Goal: Information Seeking & Learning: Check status

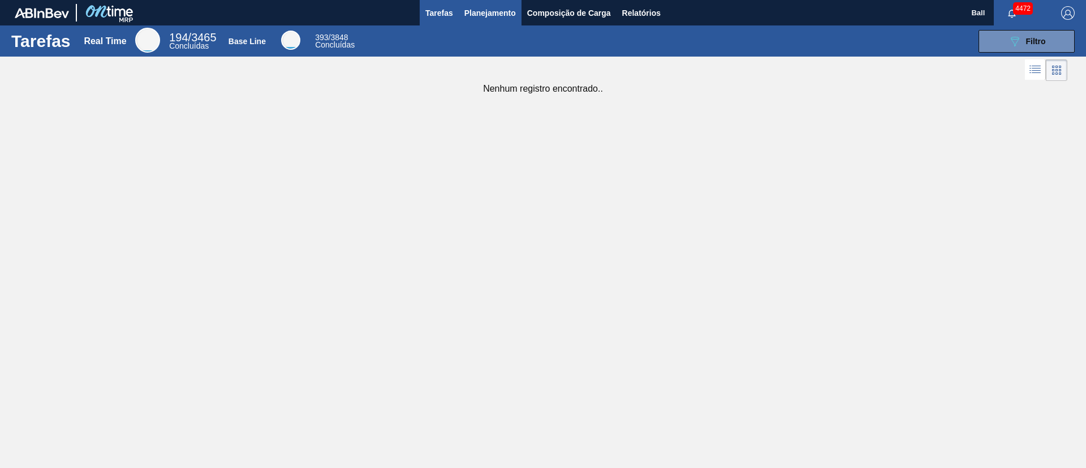
click at [493, 12] on span "Planejamento" at bounding box center [489, 13] width 51 height 14
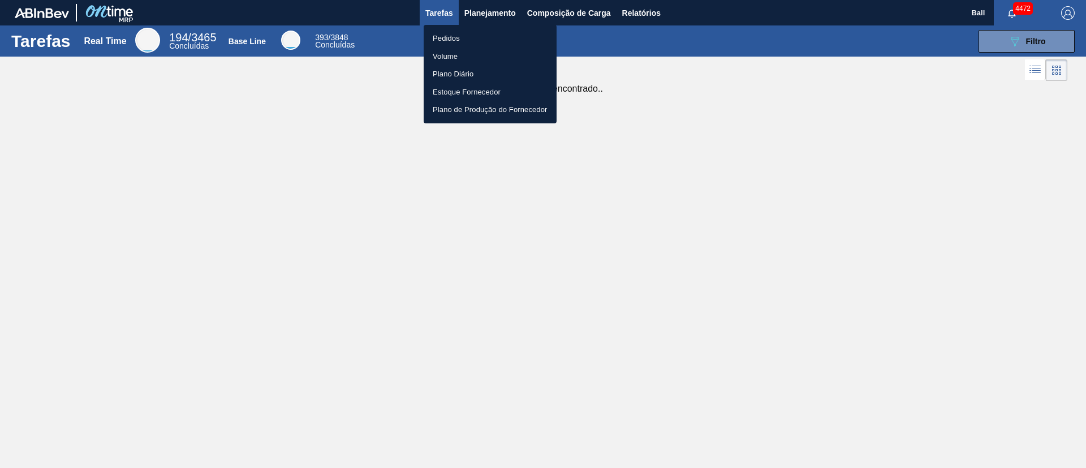
click at [453, 54] on li "Volume" at bounding box center [490, 57] width 133 height 18
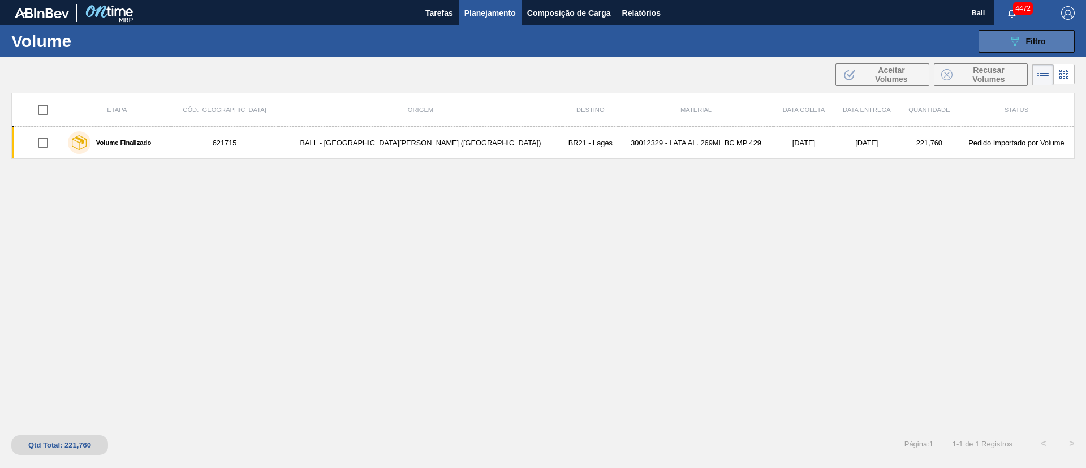
click at [1006, 28] on div "089F7B8B-B2A5-4AFE-B5C0-19BA573D28AC Filtro Código Volume × 621715 Etapa Etapa …" at bounding box center [630, 41] width 900 height 34
click at [1000, 38] on button "089F7B8B-B2A5-4AFE-B5C0-19BA573D28AC Filtro" at bounding box center [1027, 41] width 96 height 23
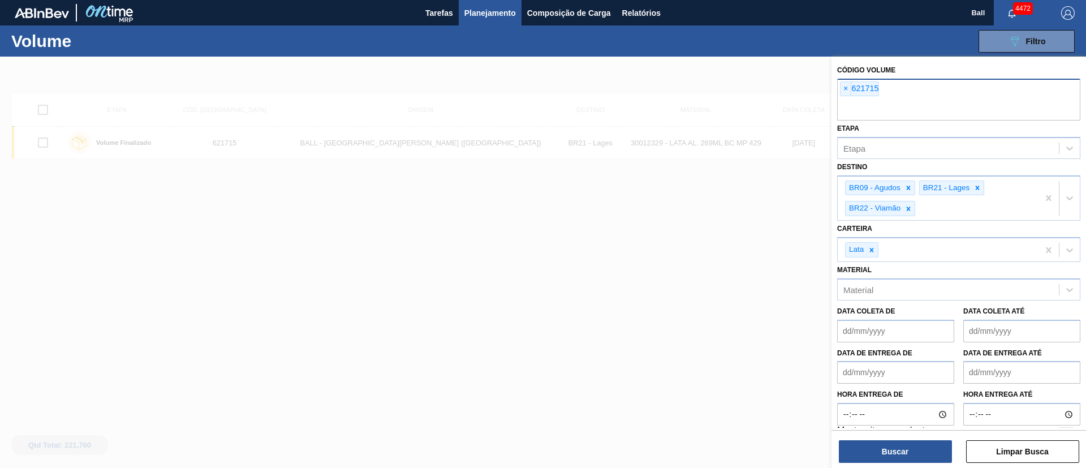
click at [840, 88] on div "× 621715" at bounding box center [859, 88] width 39 height 15
paste input "621680"
type input "621680"
click at [845, 88] on span "×" at bounding box center [846, 89] width 11 height 14
click at [899, 451] on button "Buscar" at bounding box center [895, 451] width 113 height 23
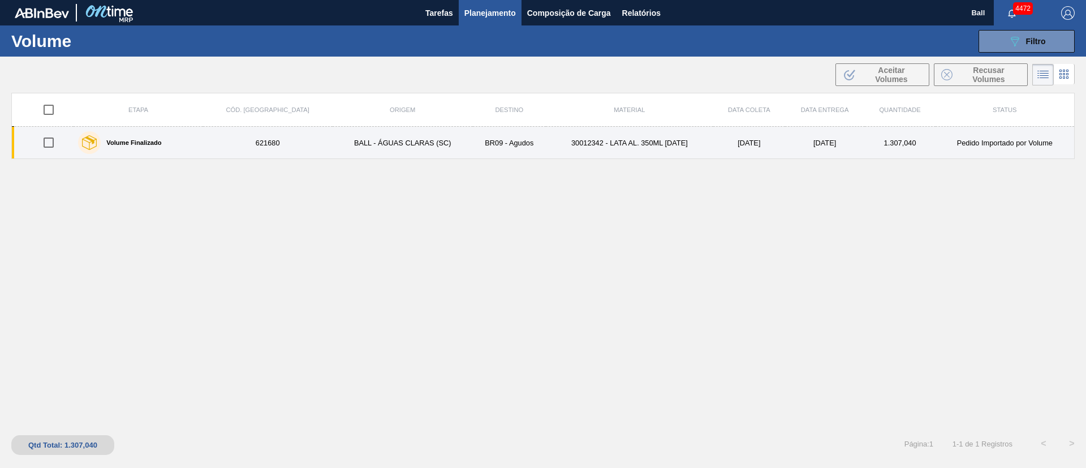
click at [333, 148] on td "BALL - ÁGUAS CLARAS (SC)" at bounding box center [403, 143] width 140 height 32
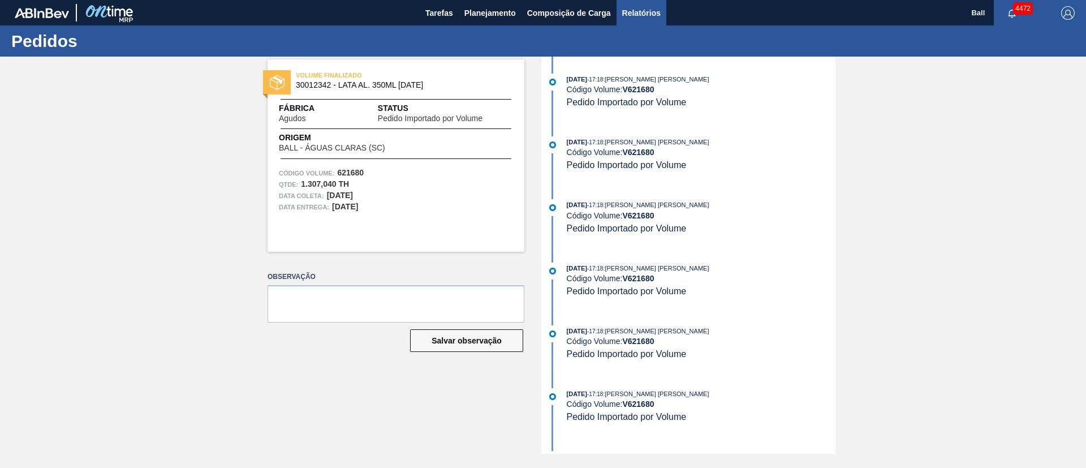
click at [647, 12] on span "Relatórios" at bounding box center [641, 13] width 38 height 14
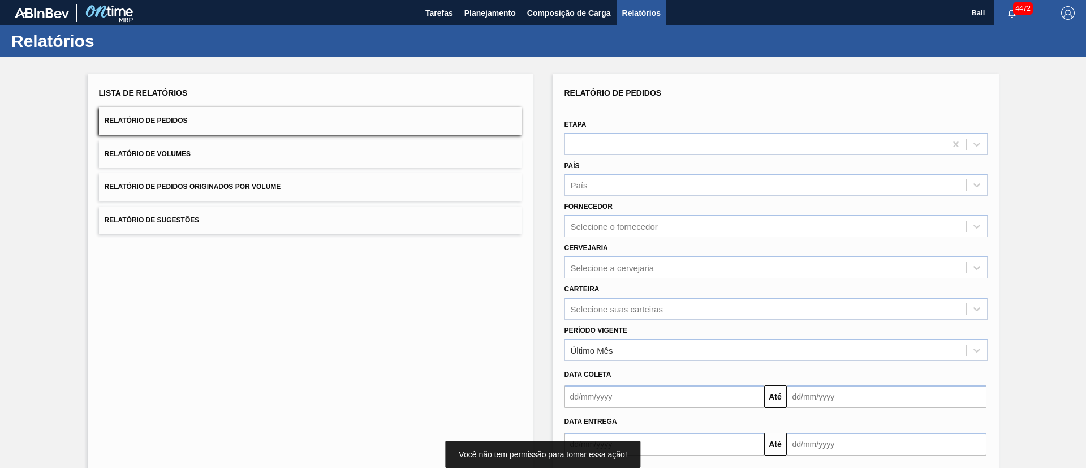
click at [270, 195] on button "Relatório de Pedidos Originados por Volume" at bounding box center [310, 187] width 423 height 28
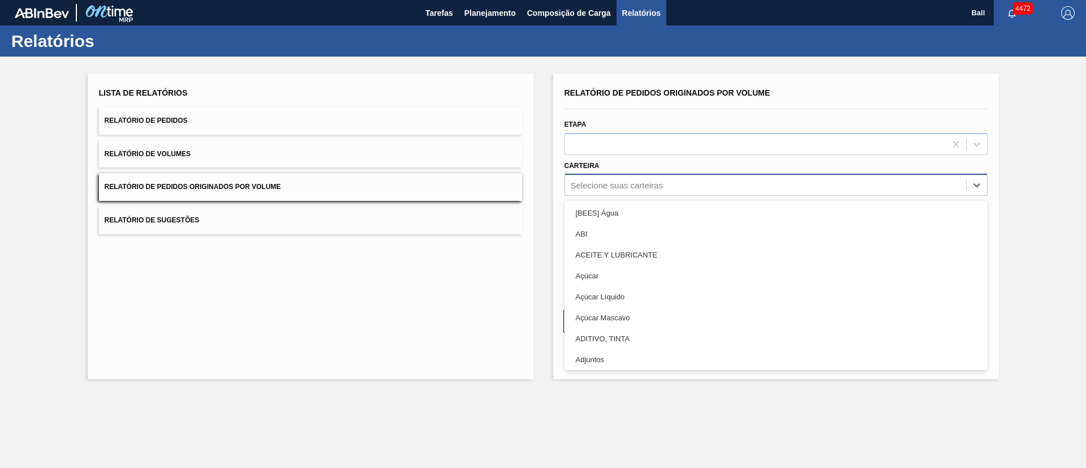
click at [669, 183] on div "Selecione suas carteiras" at bounding box center [765, 185] width 401 height 16
type input "Lata"
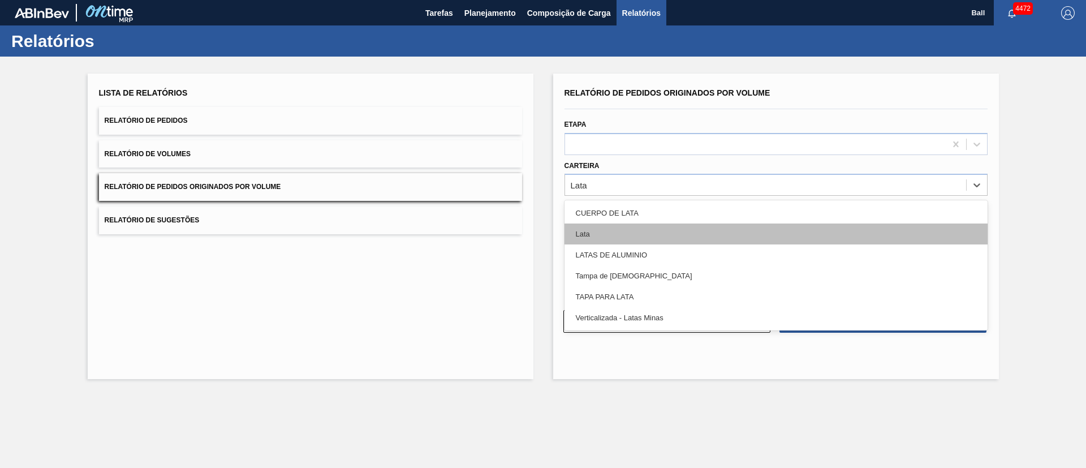
click at [612, 230] on div "Lata" at bounding box center [776, 233] width 423 height 21
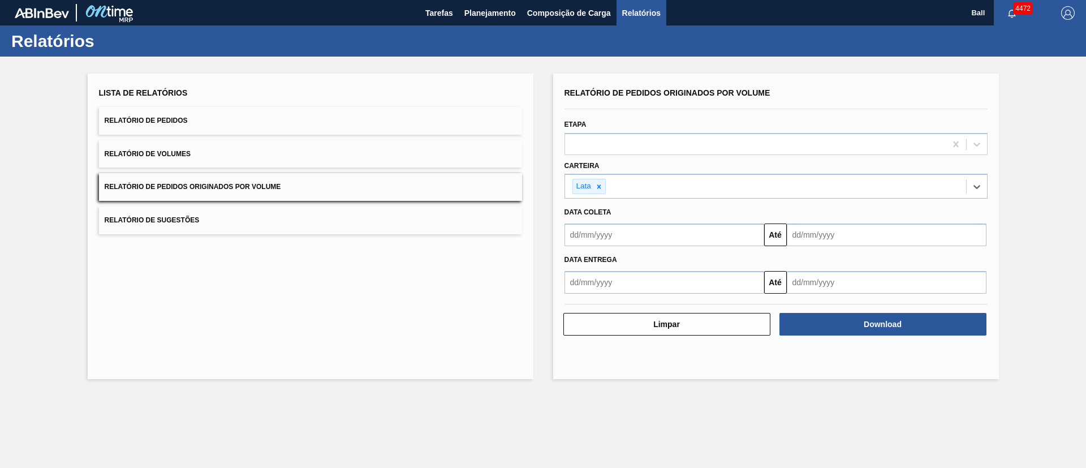
click at [642, 239] on input "text" at bounding box center [665, 234] width 200 height 23
click at [628, 317] on div "10" at bounding box center [632, 316] width 15 height 15
type input "10/09/2025"
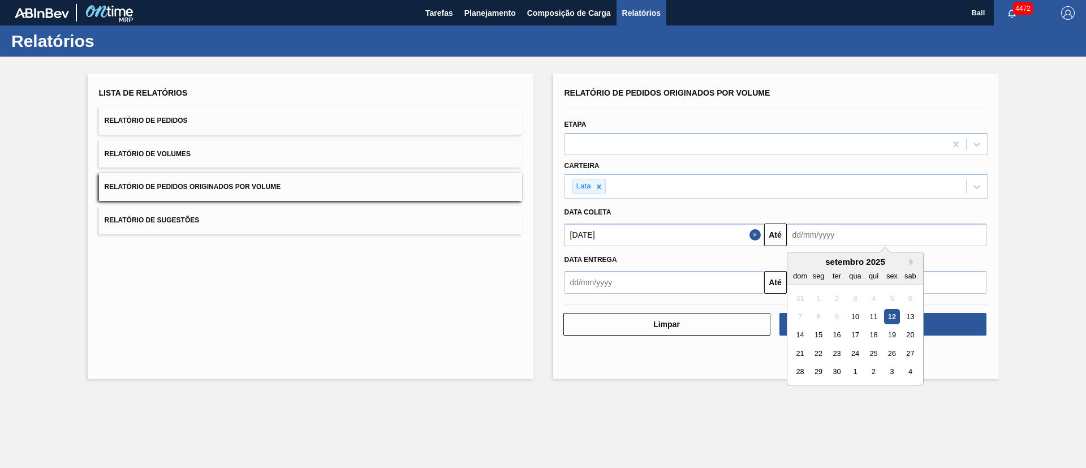
drag, startPoint x: 853, startPoint y: 235, endPoint x: 826, endPoint y: 268, distance: 42.2
click at [853, 235] on input "text" at bounding box center [887, 234] width 200 height 23
drag, startPoint x: 838, startPoint y: 372, endPoint x: 838, endPoint y: 386, distance: 14.1
click at [838, 372] on div "30" at bounding box center [836, 371] width 15 height 15
type input "30/09/2025"
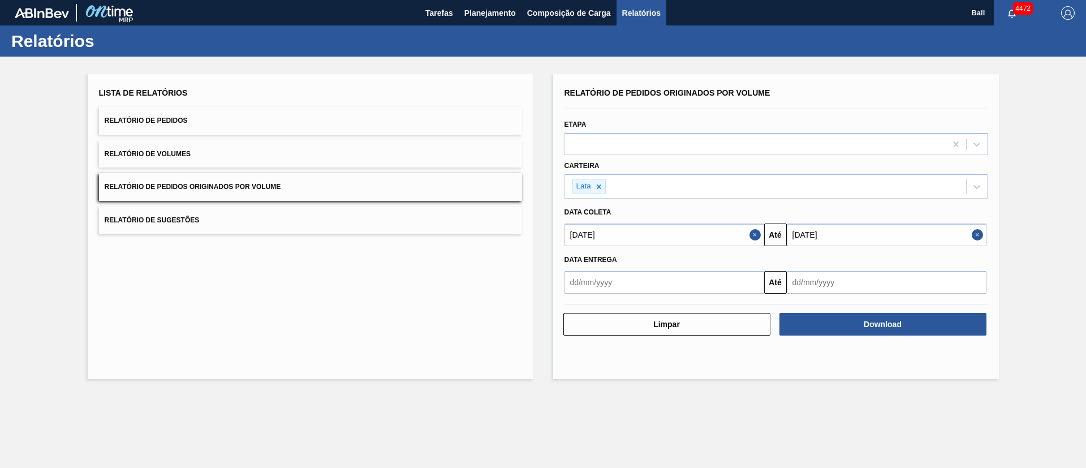
click at [836, 406] on main "Tarefas Planejamento Composição de Carga Relatórios Ball 4472 Marcar todas como…" at bounding box center [543, 234] width 1086 height 468
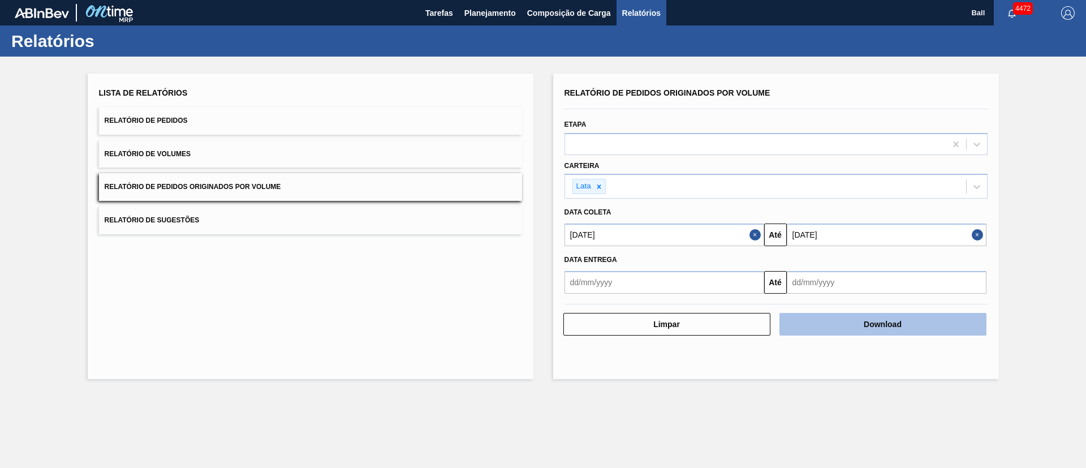
click at [865, 317] on button "Download" at bounding box center [883, 324] width 207 height 23
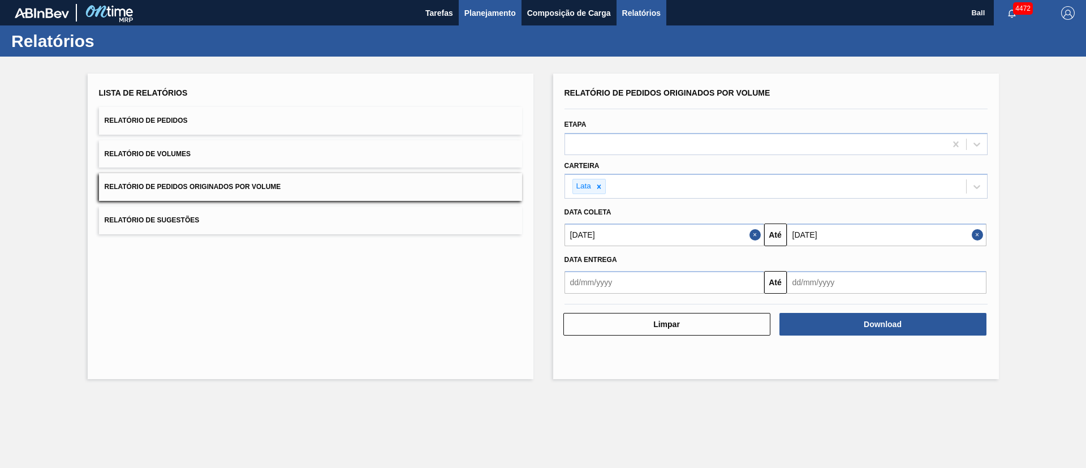
click at [506, 14] on span "Planejamento" at bounding box center [489, 13] width 51 height 14
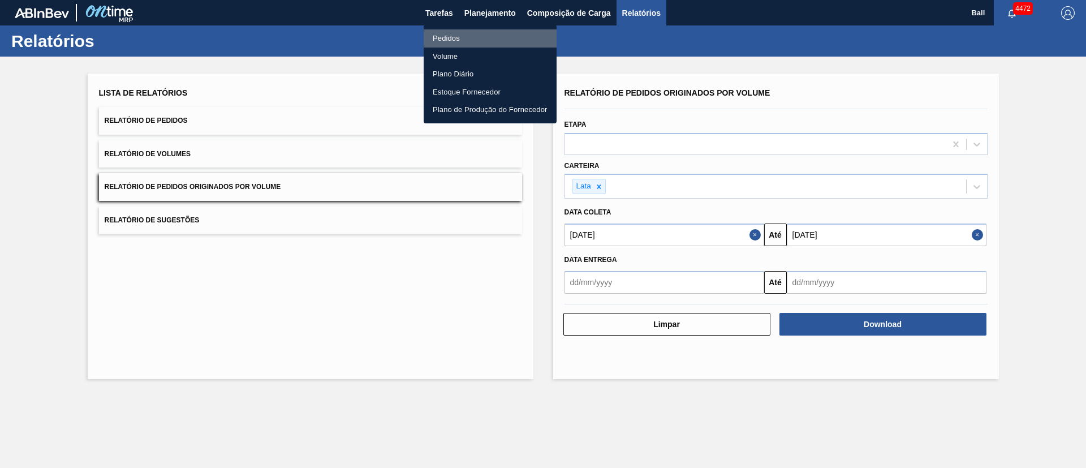
click at [459, 35] on li "Pedidos" at bounding box center [490, 38] width 133 height 18
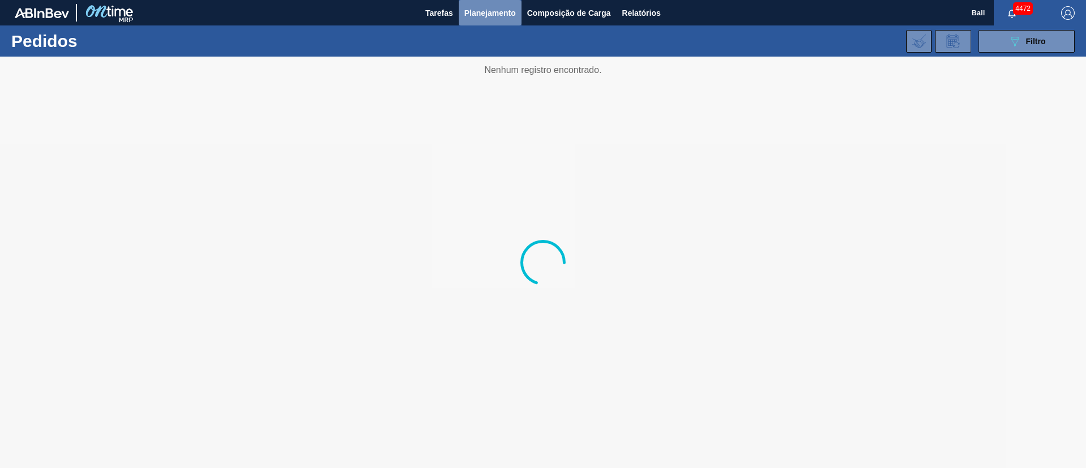
click at [490, 18] on span "Planejamento" at bounding box center [489, 13] width 51 height 14
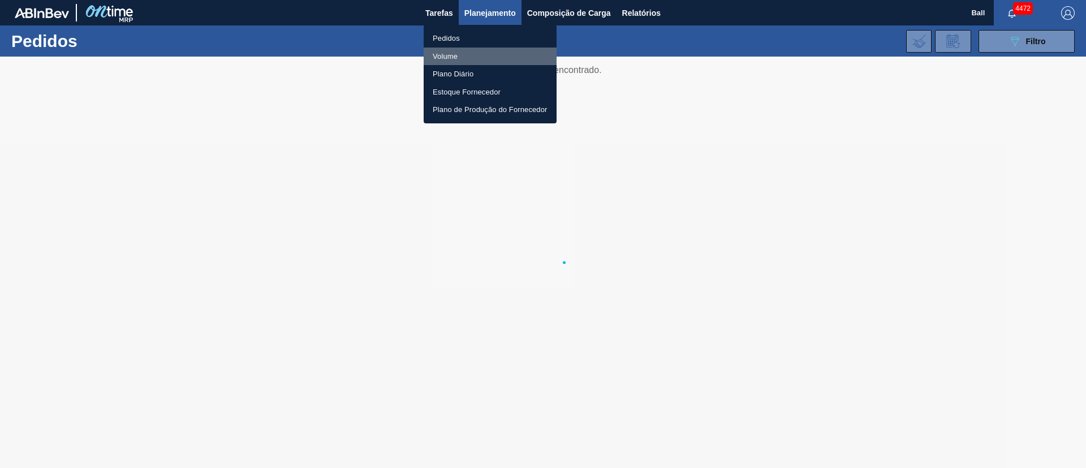
click at [442, 61] on li "Volume" at bounding box center [490, 57] width 133 height 18
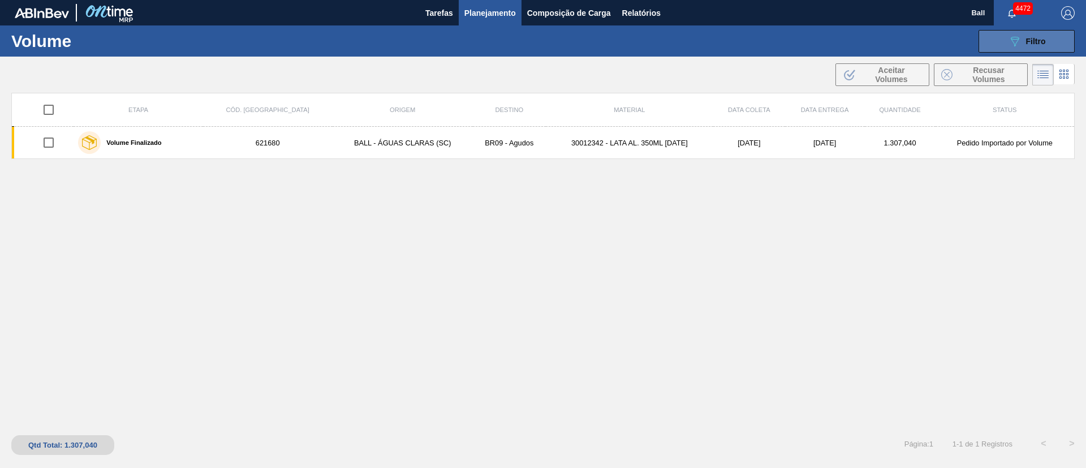
click at [1024, 41] on div "089F7B8B-B2A5-4AFE-B5C0-19BA573D28AC Filtro" at bounding box center [1027, 42] width 38 height 14
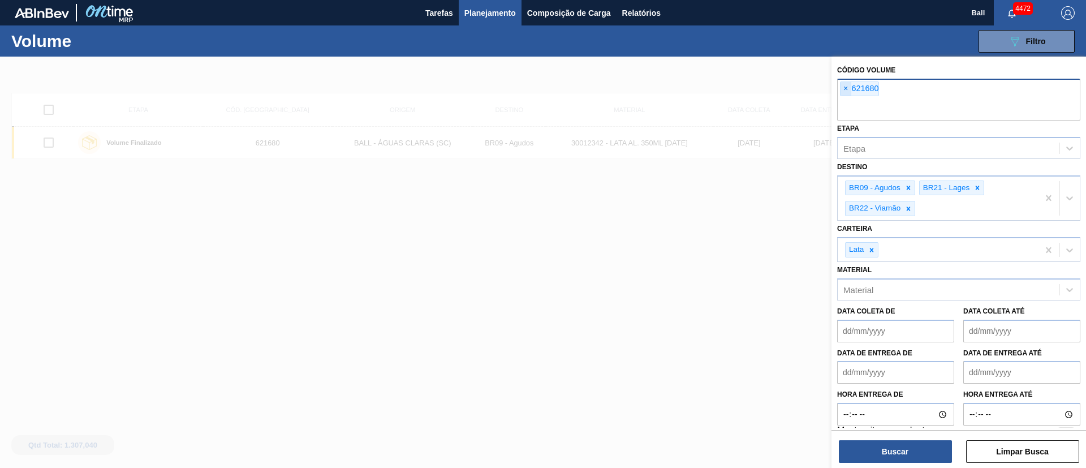
click at [846, 93] on span "×" at bounding box center [846, 89] width 11 height 14
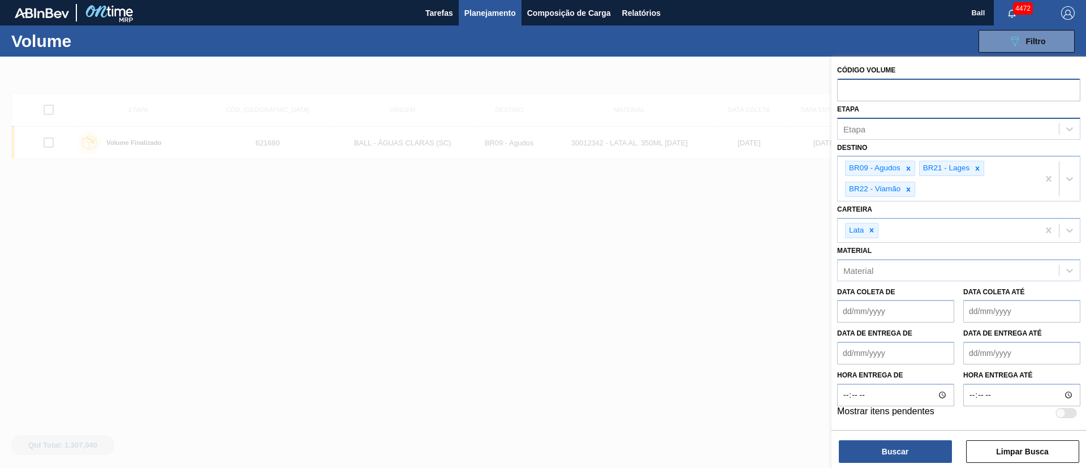
paste input "621680"
type input "621680"
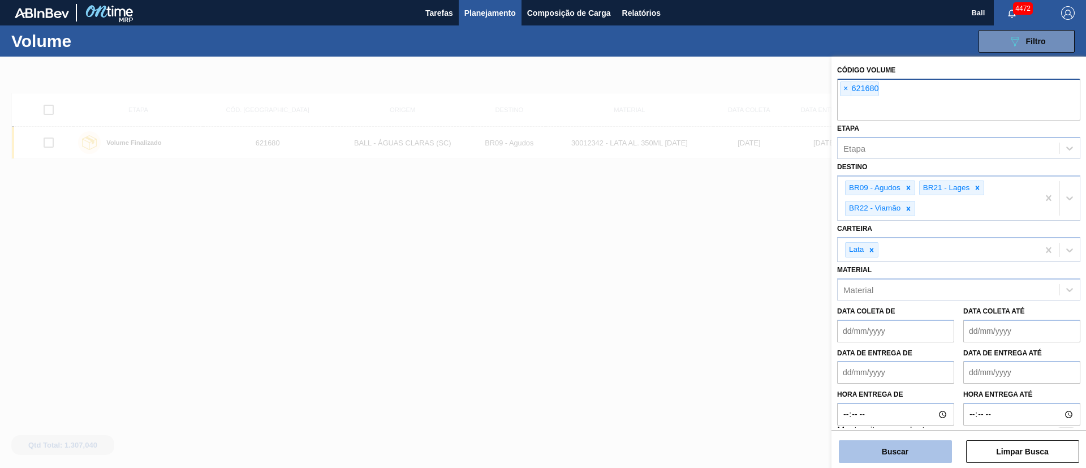
click at [882, 445] on button "Buscar" at bounding box center [895, 451] width 113 height 23
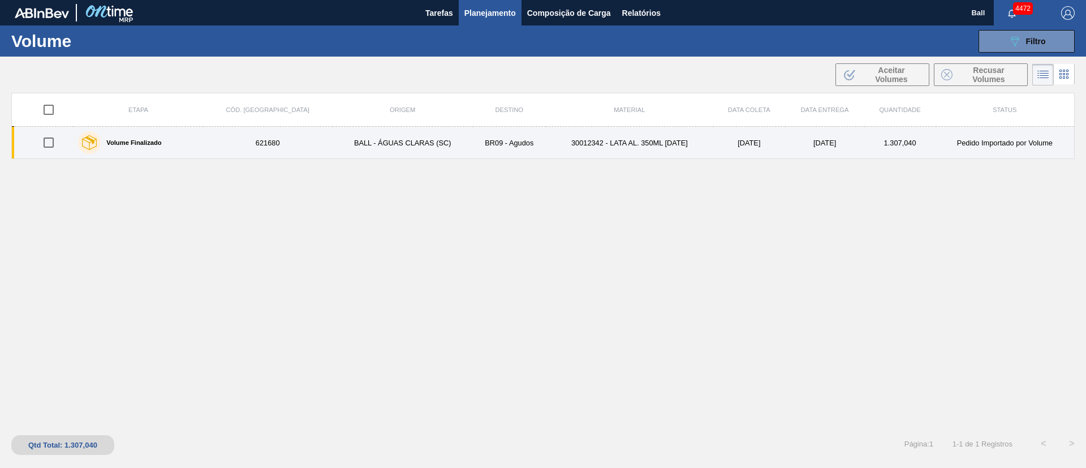
click at [659, 152] on td "30012342 - LATA AL. 350ML BC 429" at bounding box center [629, 143] width 167 height 32
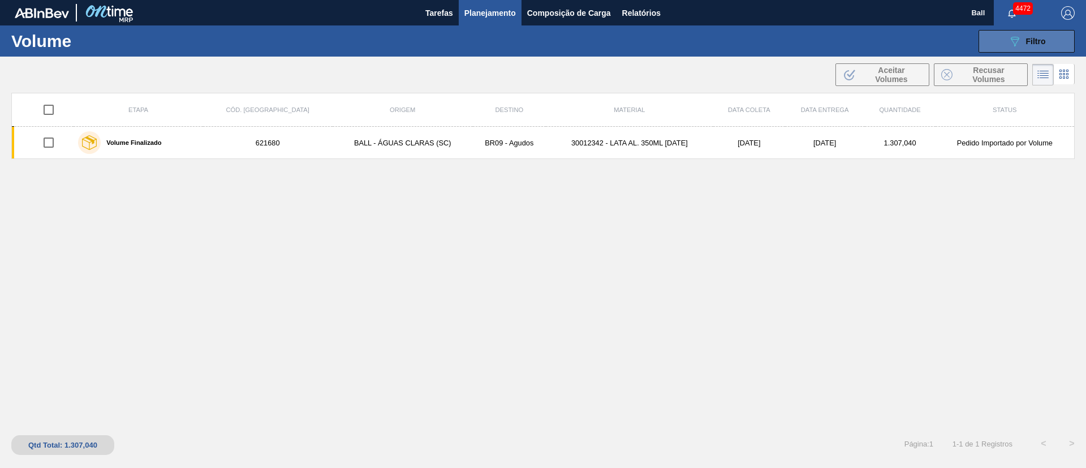
click at [1005, 45] on button "089F7B8B-B2A5-4AFE-B5C0-19BA573D28AC Filtro" at bounding box center [1027, 41] width 96 height 23
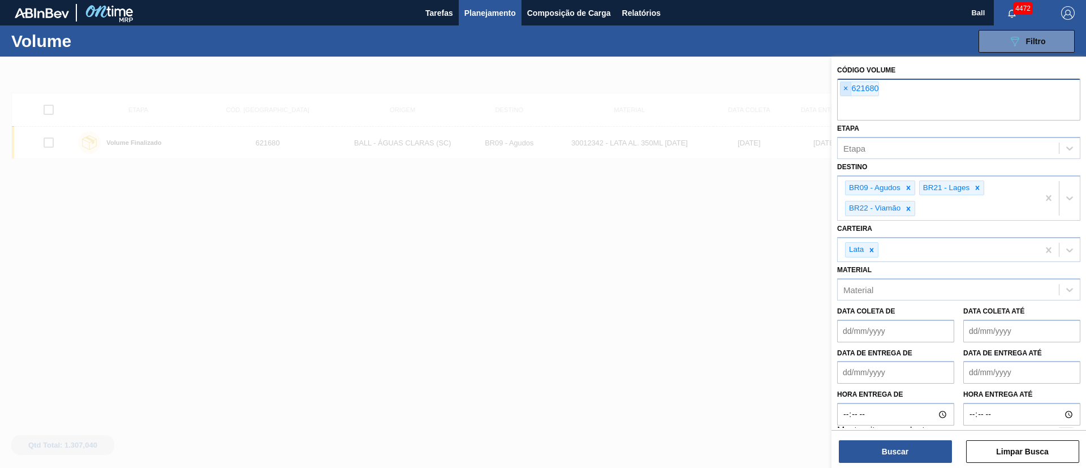
click at [842, 89] on span "×" at bounding box center [846, 89] width 11 height 14
paste input "621728"
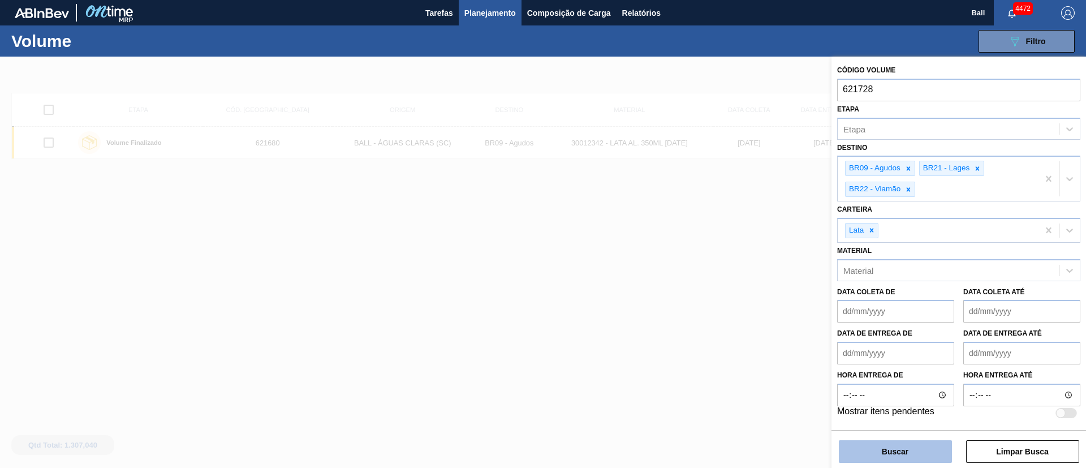
type input "621728"
click at [908, 454] on button "Buscar" at bounding box center [895, 451] width 113 height 23
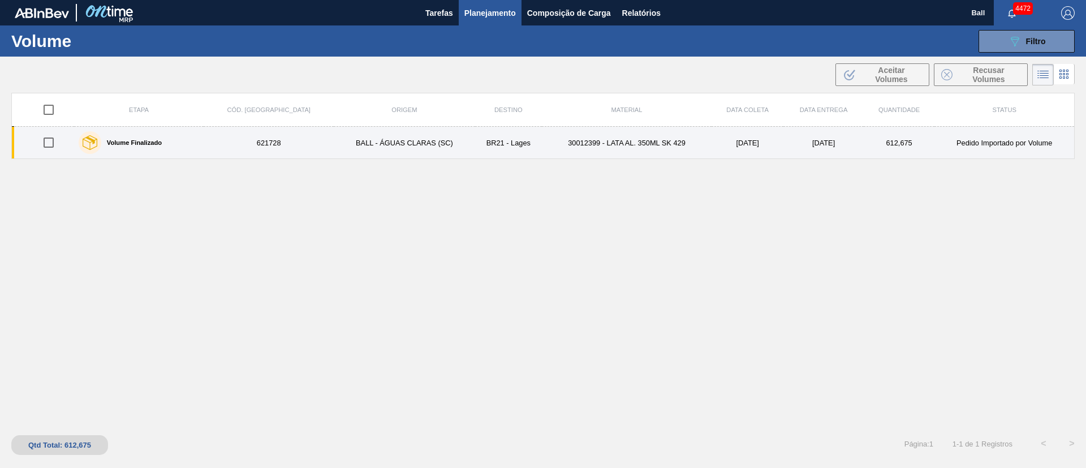
click at [668, 139] on td "30012399 - LATA AL. 350ML SK 429" at bounding box center [627, 143] width 170 height 32
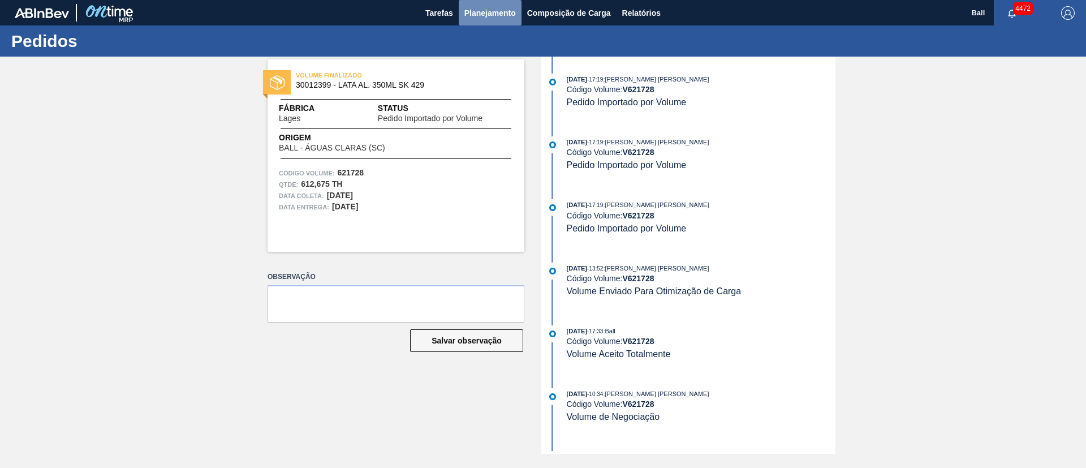
click at [489, 13] on span "Planejamento" at bounding box center [489, 13] width 51 height 14
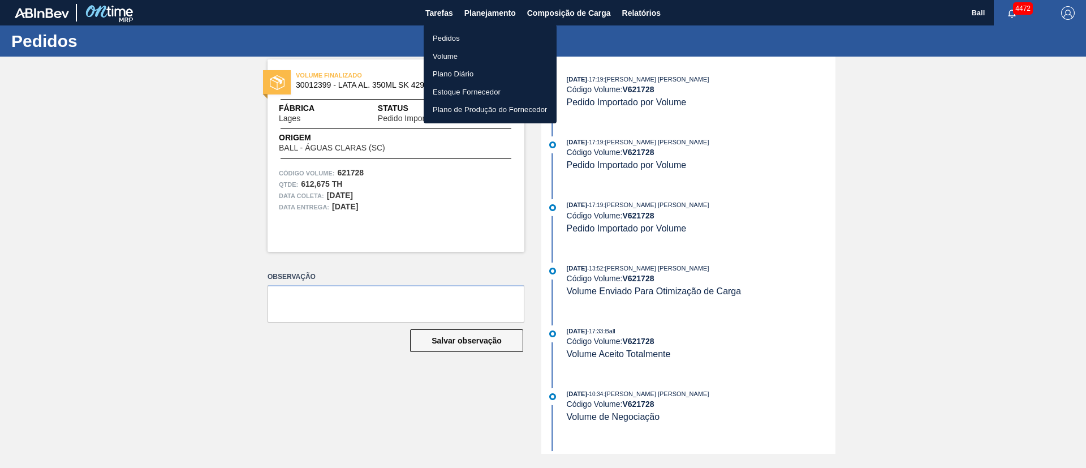
click at [447, 32] on li "Pedidos" at bounding box center [490, 38] width 133 height 18
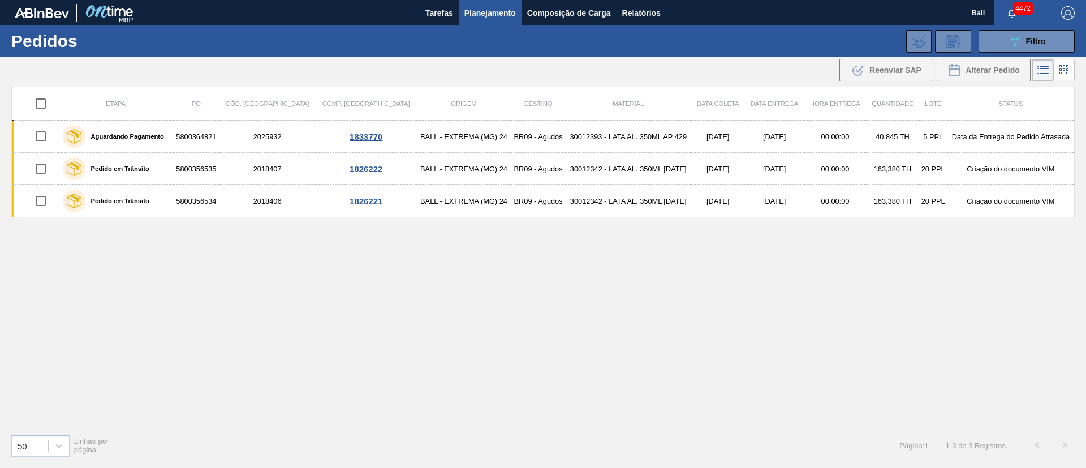
click at [1027, 54] on div "089F7B8B-B2A5-4AFE-B5C0-19BA573D28AC Filtro Código Pedido Portal Códido PO SAP …" at bounding box center [630, 41] width 900 height 34
click at [1026, 45] on span "Filtro" at bounding box center [1036, 41] width 20 height 9
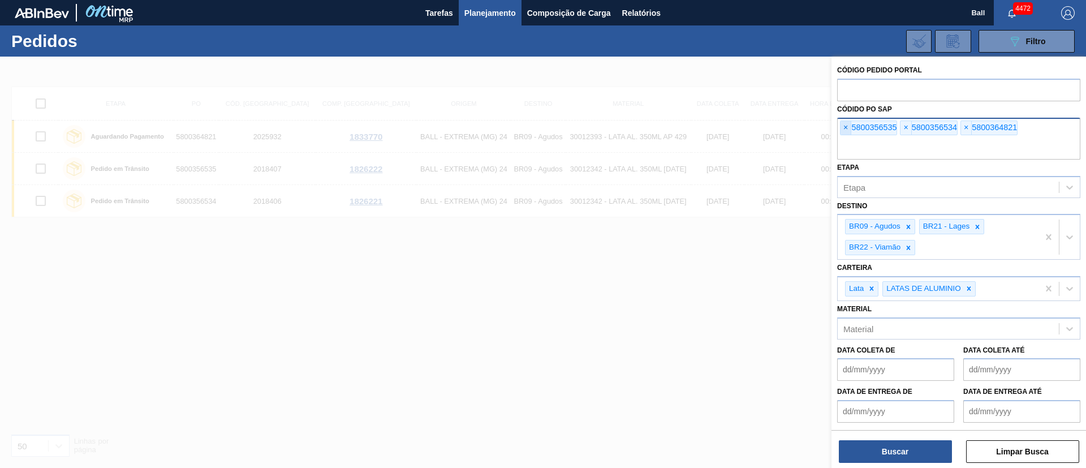
click at [848, 128] on span "×" at bounding box center [846, 128] width 11 height 14
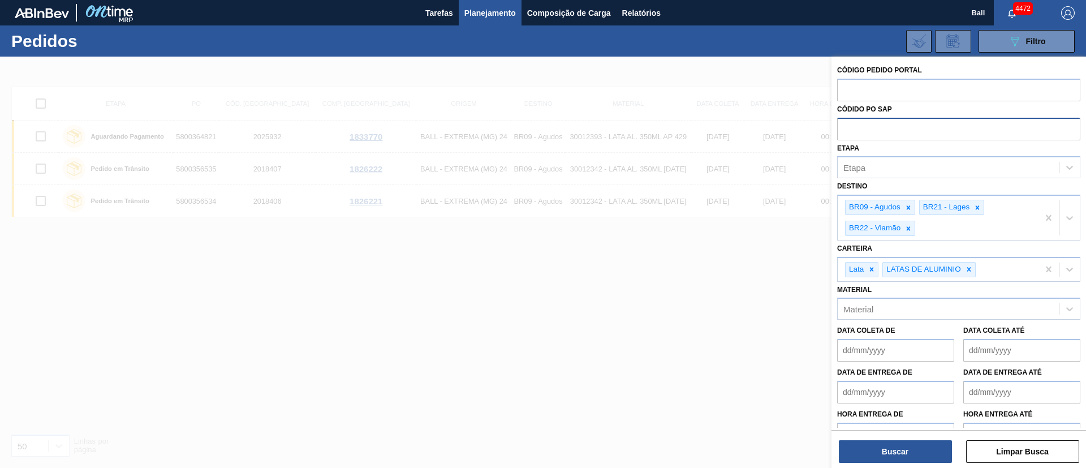
click at [848, 128] on input "text" at bounding box center [958, 128] width 243 height 21
click at [584, 87] on div at bounding box center [543, 291] width 1086 height 468
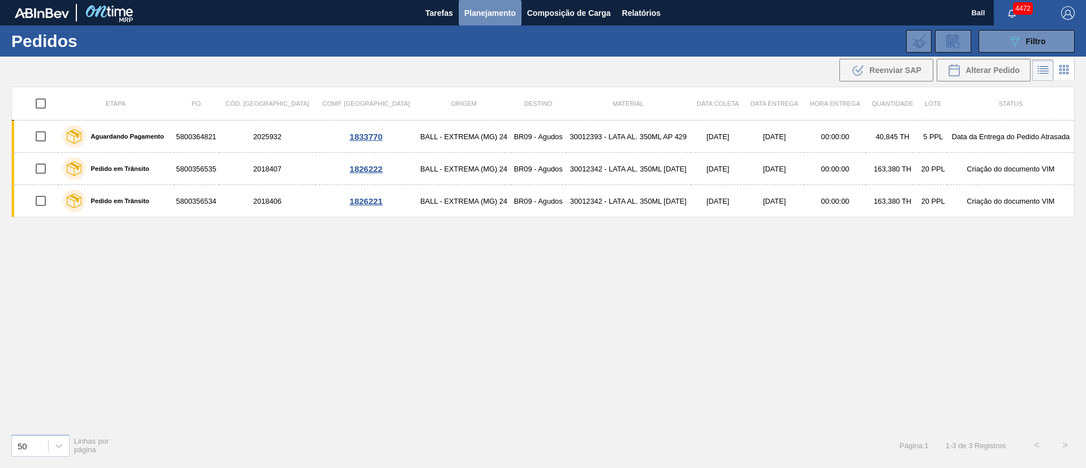
click at [486, 13] on span "Planejamento" at bounding box center [489, 13] width 51 height 14
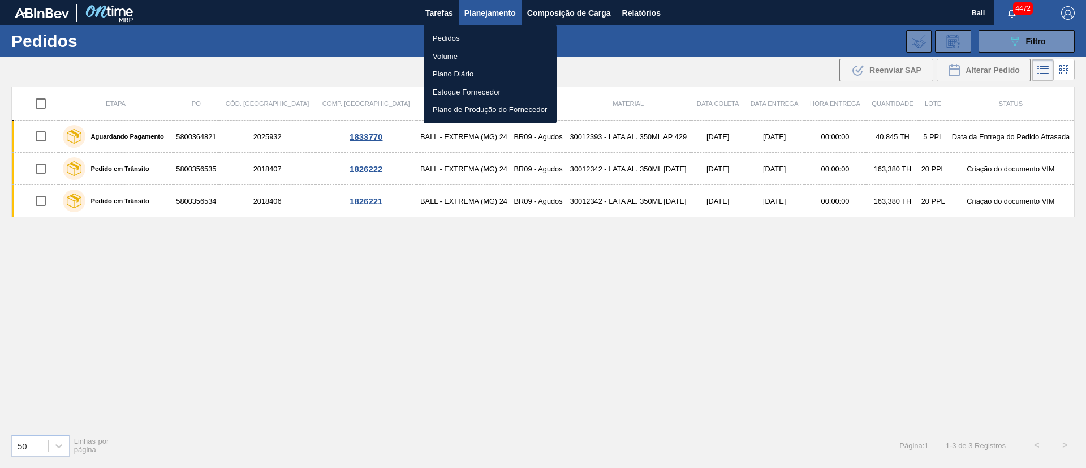
drag, startPoint x: 456, startPoint y: 54, endPoint x: 541, endPoint y: 4, distance: 98.9
click at [456, 54] on li "Volume" at bounding box center [490, 57] width 133 height 18
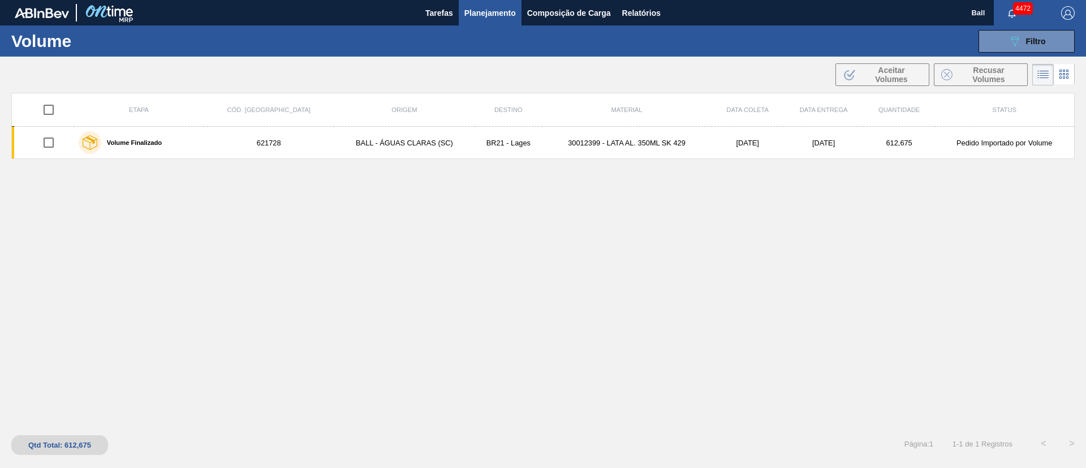
click at [1015, 49] on button "089F7B8B-B2A5-4AFE-B5C0-19BA573D28AC Filtro" at bounding box center [1027, 41] width 96 height 23
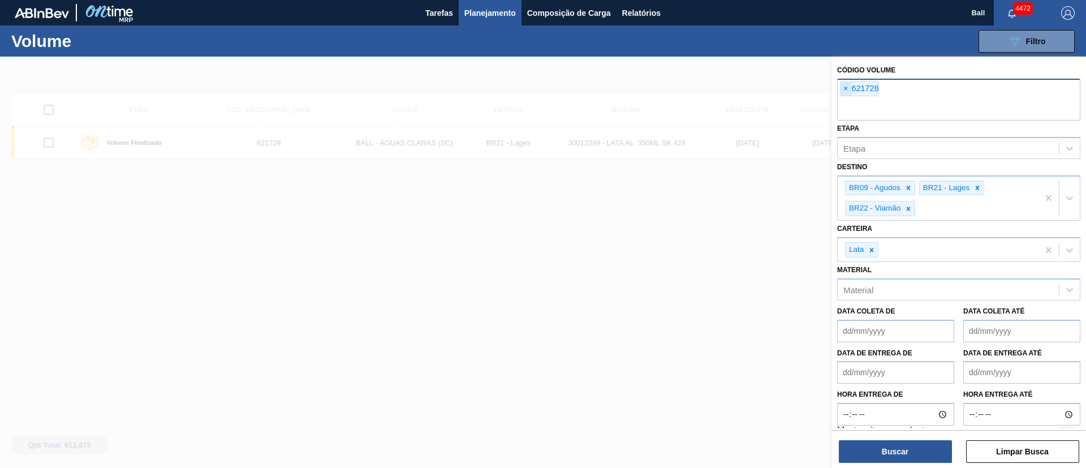
click at [845, 89] on span "×" at bounding box center [846, 89] width 11 height 14
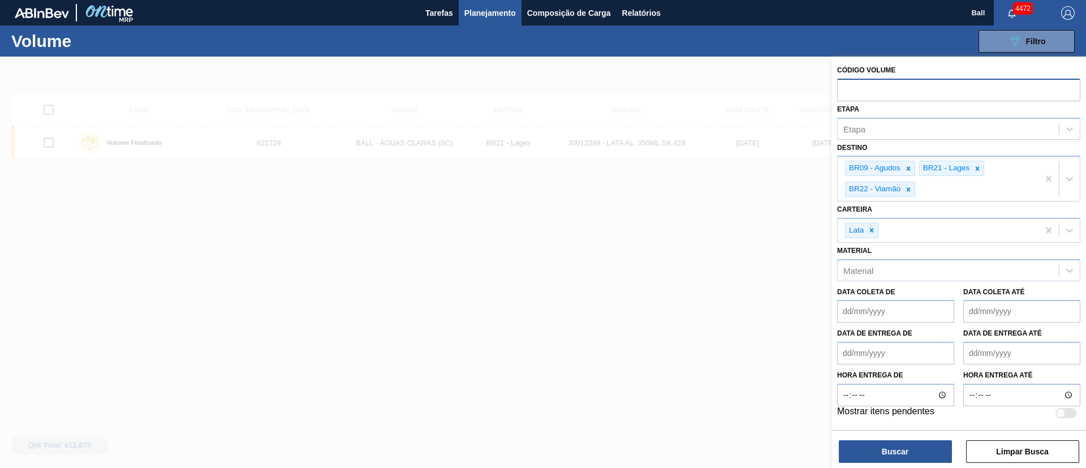
paste input "619711"
type input "619711"
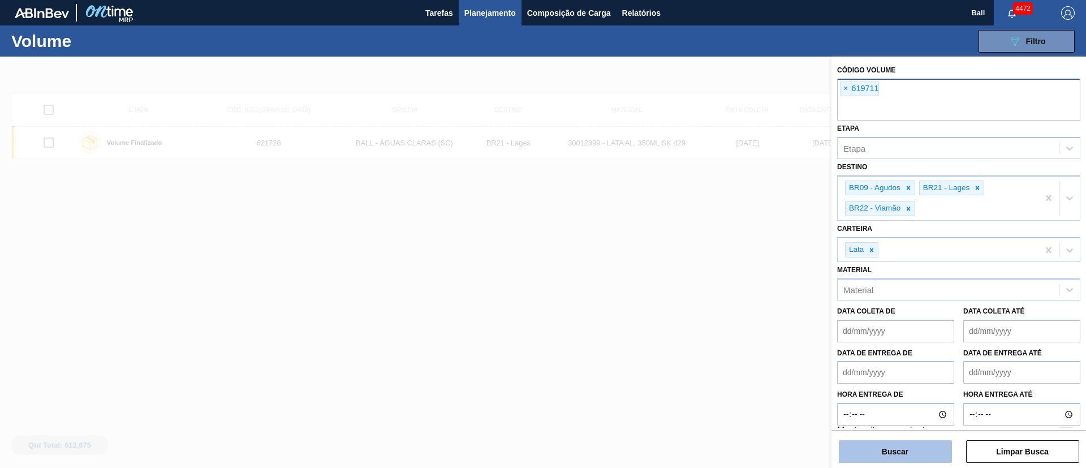
click at [897, 450] on button "Buscar" at bounding box center [895, 451] width 113 height 23
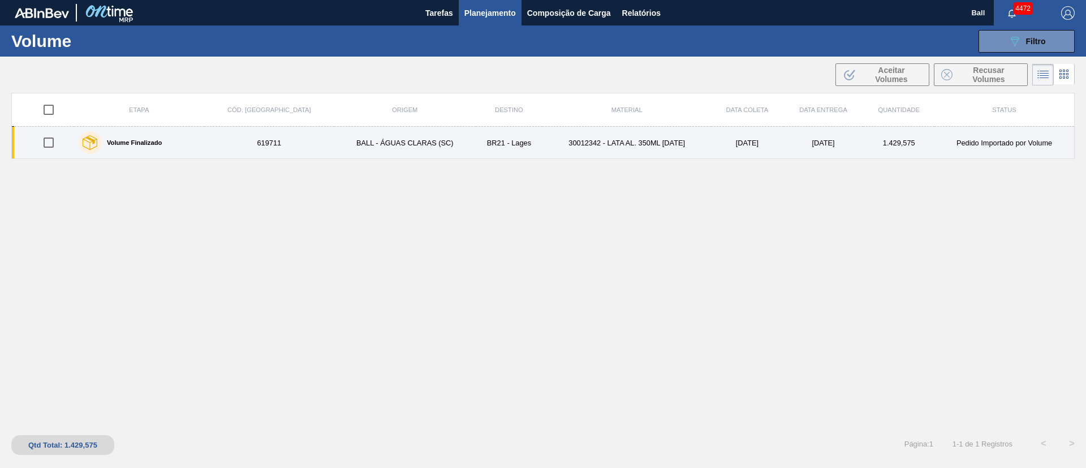
click at [733, 152] on td "18/9/2025" at bounding box center [747, 143] width 72 height 32
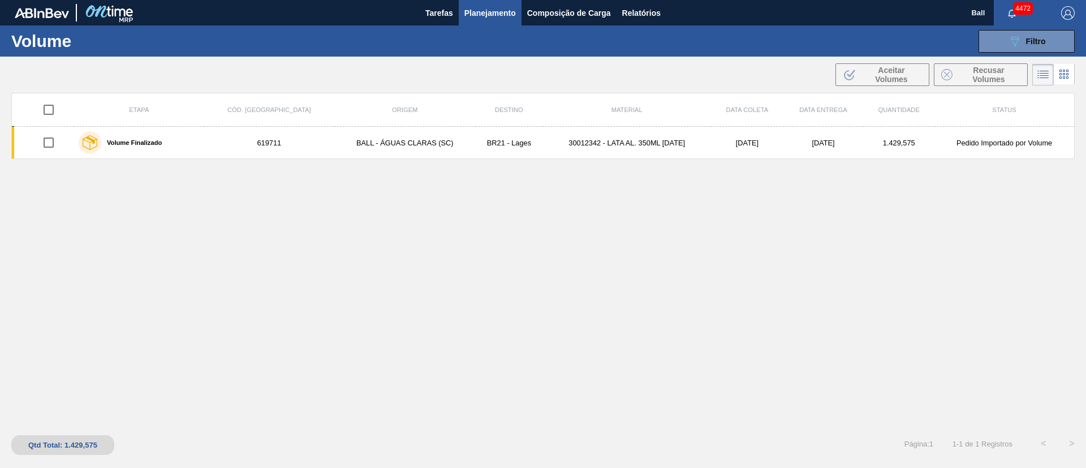
drag, startPoint x: 1000, startPoint y: 38, endPoint x: 988, endPoint y: 56, distance: 21.7
click at [1000, 38] on button "089F7B8B-B2A5-4AFE-B5C0-19BA573D28AC Filtro" at bounding box center [1027, 41] width 96 height 23
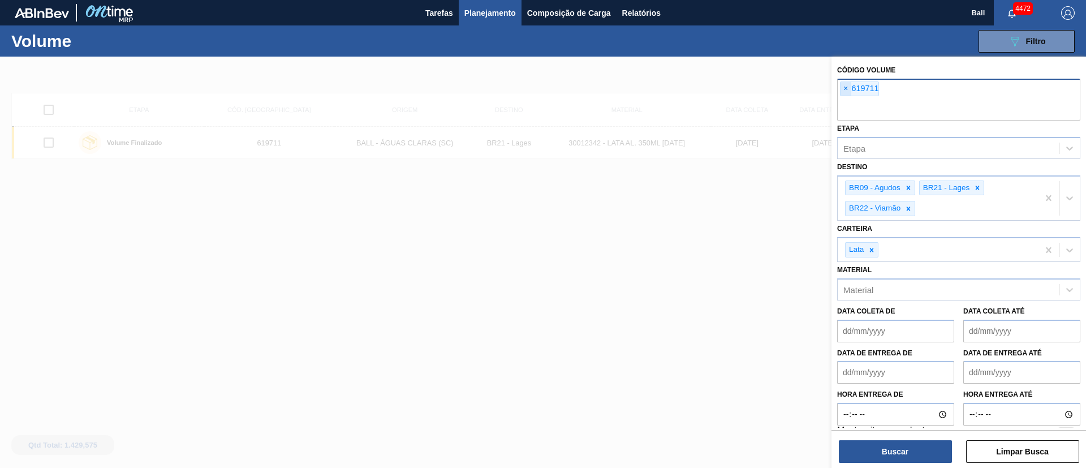
click at [846, 94] on span "×" at bounding box center [846, 89] width 11 height 14
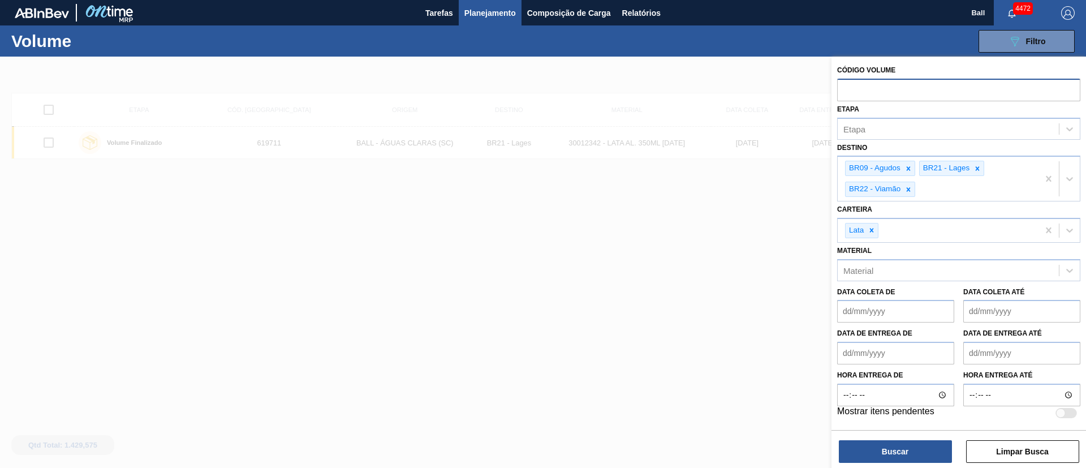
paste input "621721"
type input "621721"
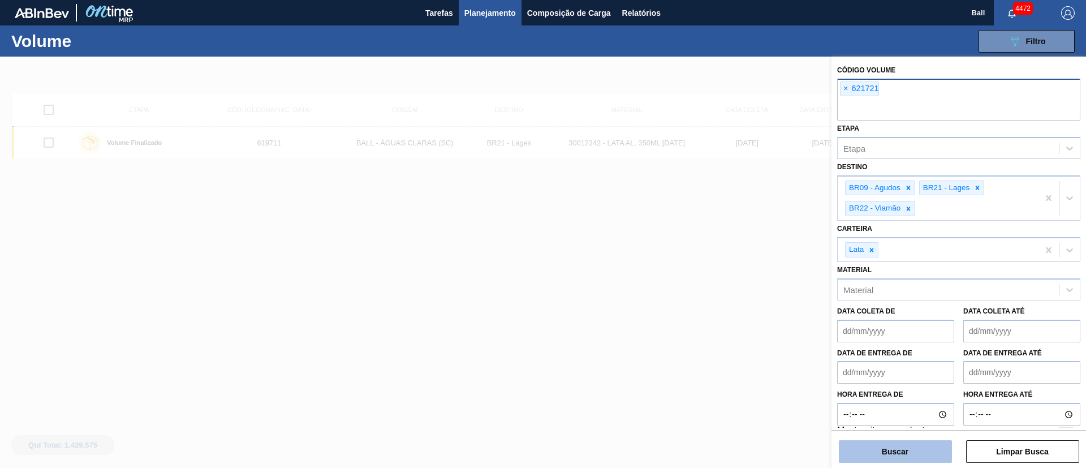
click at [921, 456] on button "Buscar" at bounding box center [895, 451] width 113 height 23
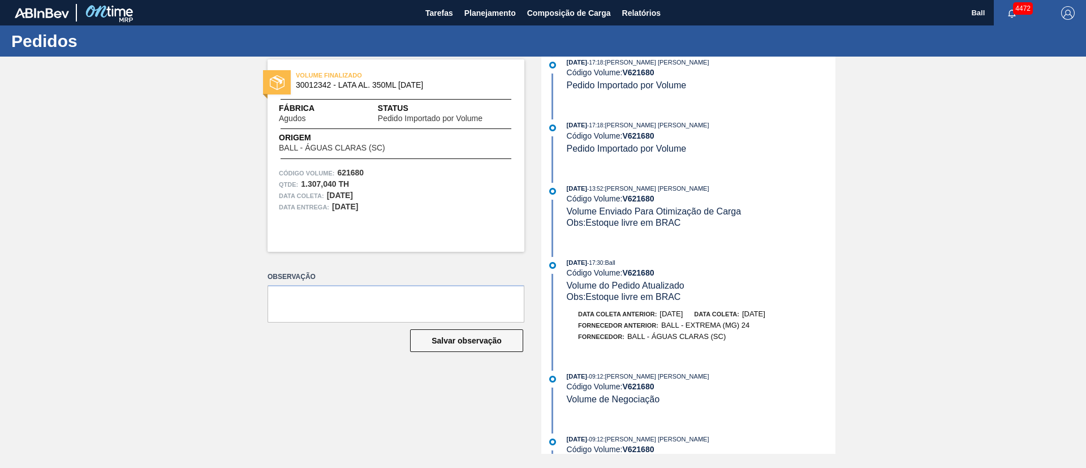
scroll to position [420, 0]
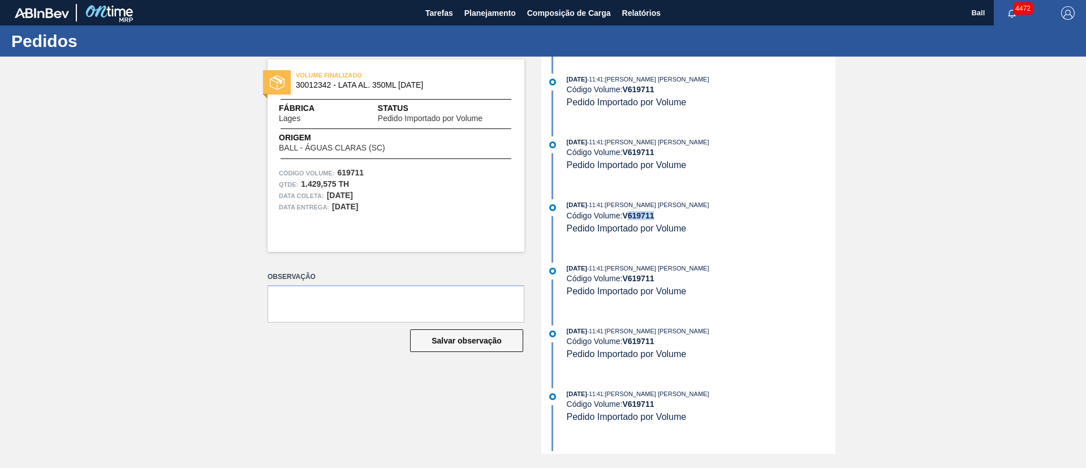
drag, startPoint x: 657, startPoint y: 215, endPoint x: 631, endPoint y: 217, distance: 25.5
click at [631, 217] on div "Código Volume: V 619711" at bounding box center [701, 215] width 269 height 9
copy strong "619711"
